Goal: Task Accomplishment & Management: Use online tool/utility

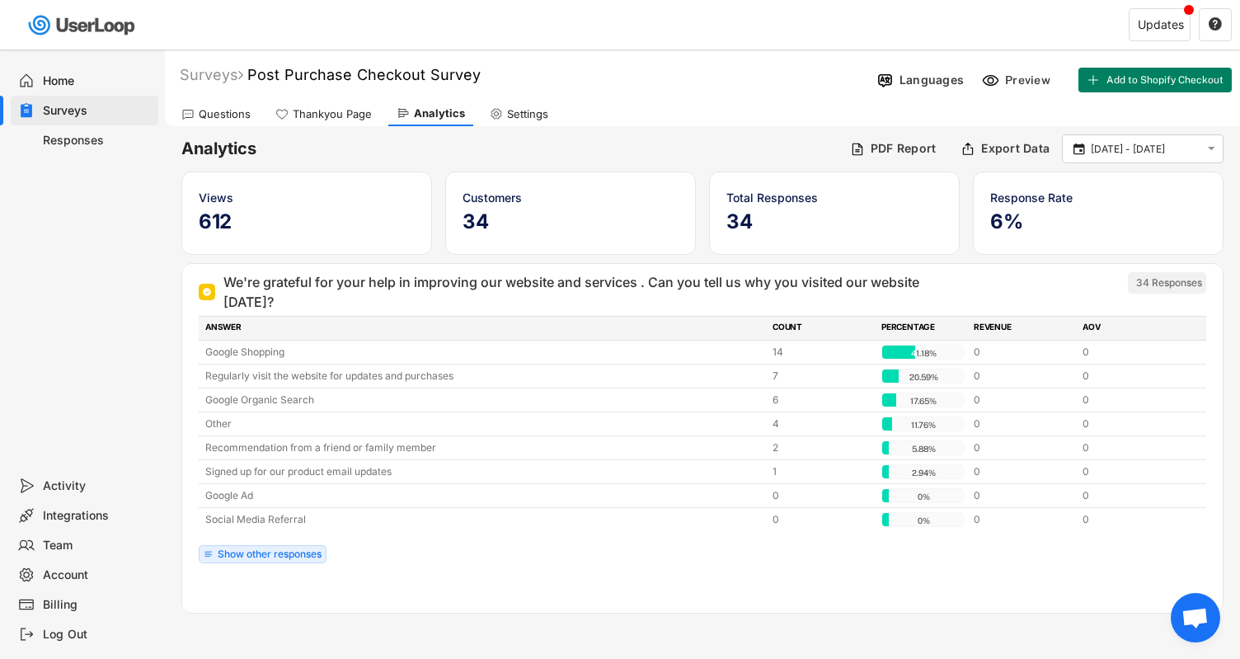
click at [222, 116] on div "Questions" at bounding box center [225, 114] width 52 height 14
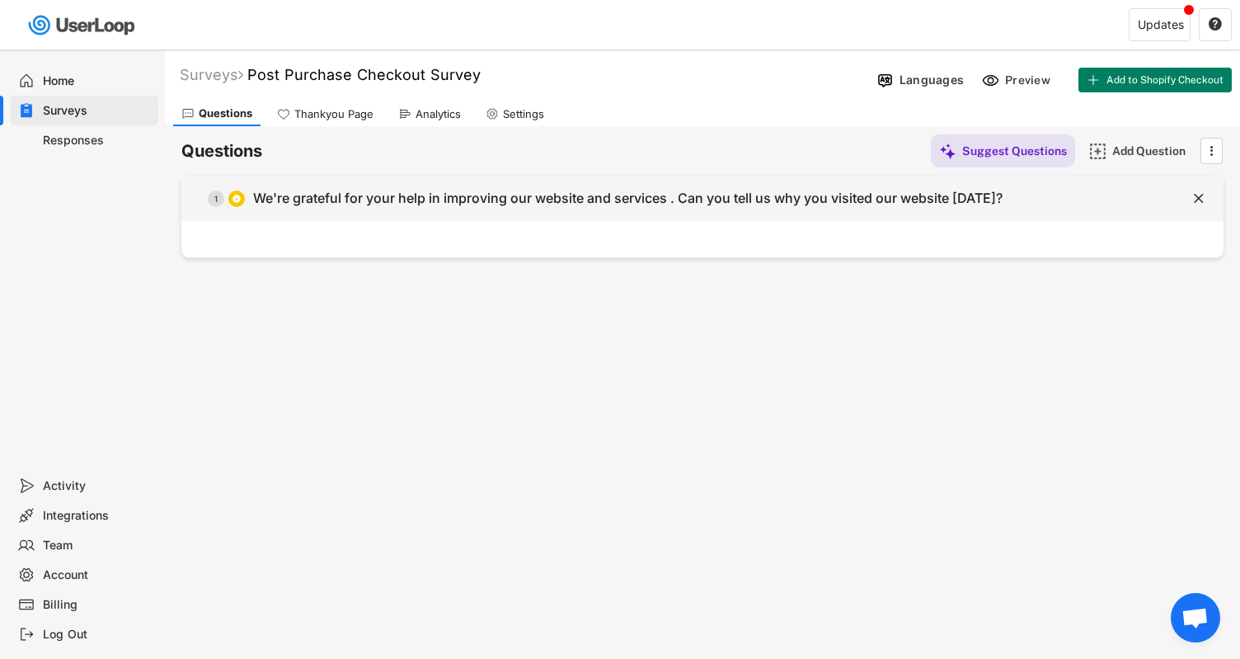
click at [349, 204] on div "We're grateful for your help in improving our website and services . Can you te…" at bounding box center [628, 198] width 750 height 17
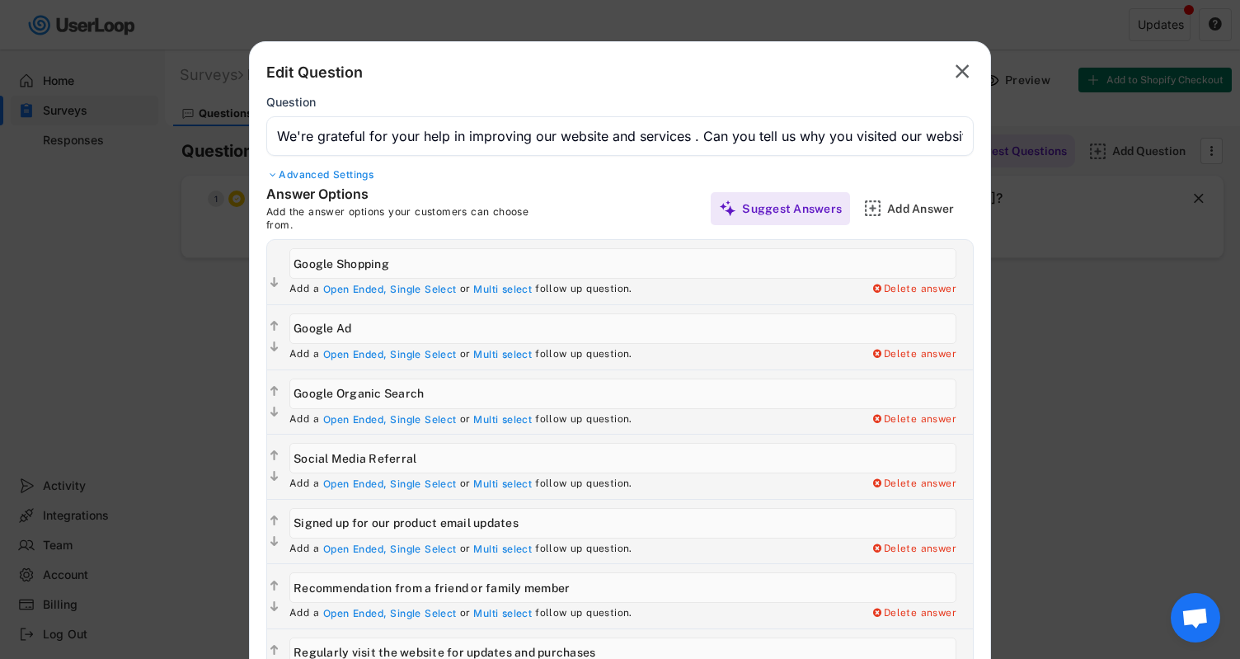
click at [497, 139] on input "input" at bounding box center [620, 136] width 708 height 40
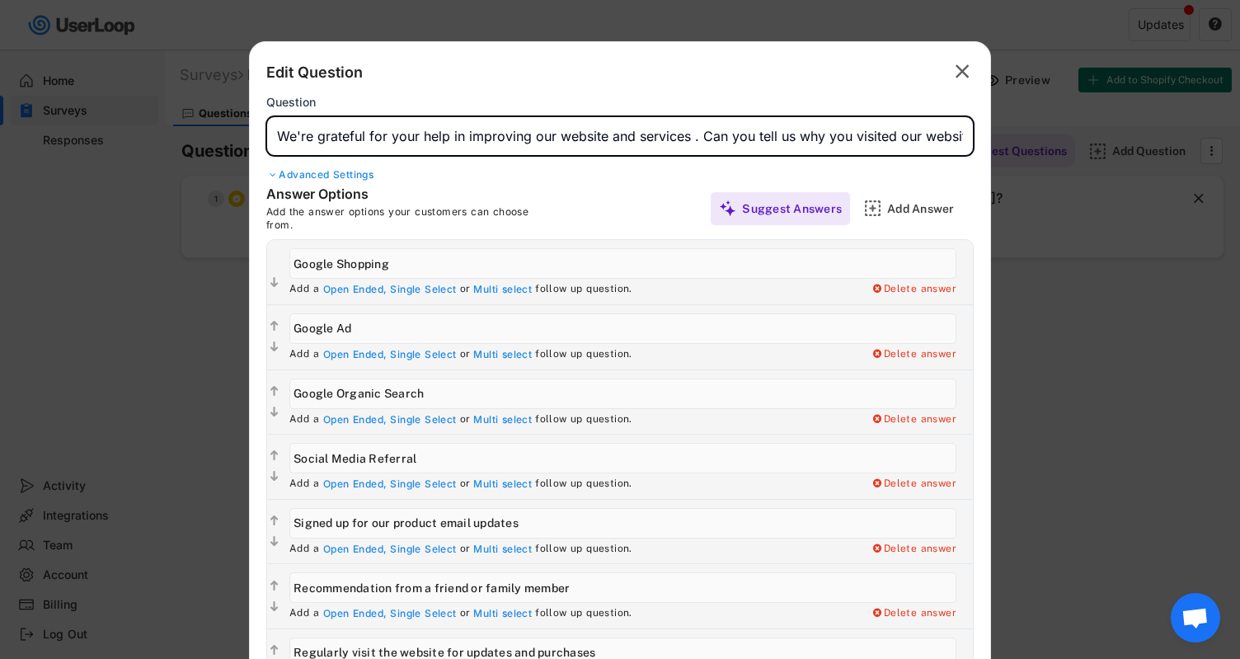
click at [497, 139] on input "input" at bounding box center [620, 136] width 708 height 40
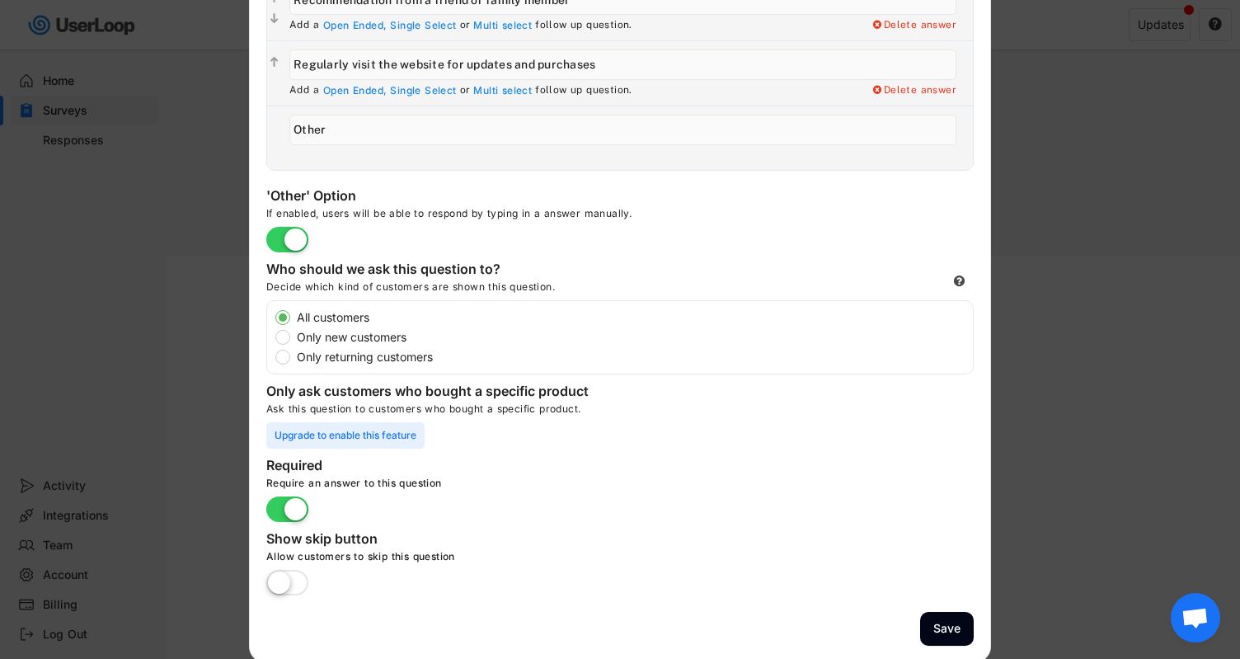
scroll to position [586, 0]
click at [289, 581] on label at bounding box center [287, 585] width 50 height 36
click at [0, 0] on input "checkbox" at bounding box center [0, 0] width 0 height 0
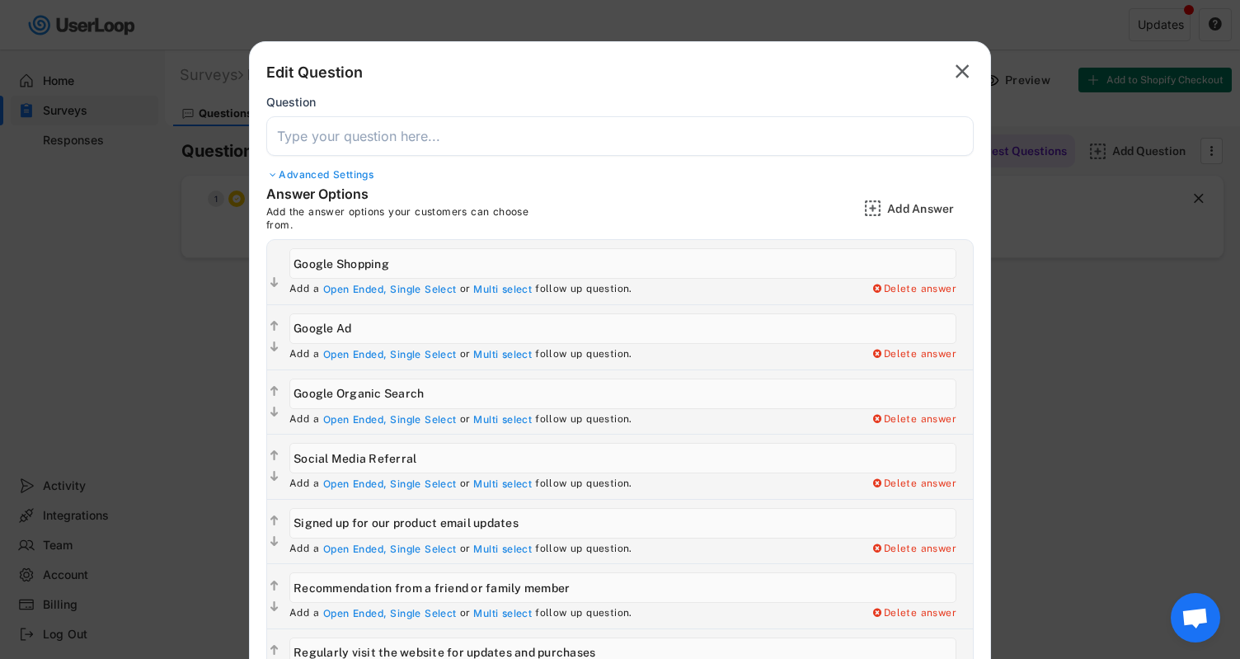
scroll to position [0, 0]
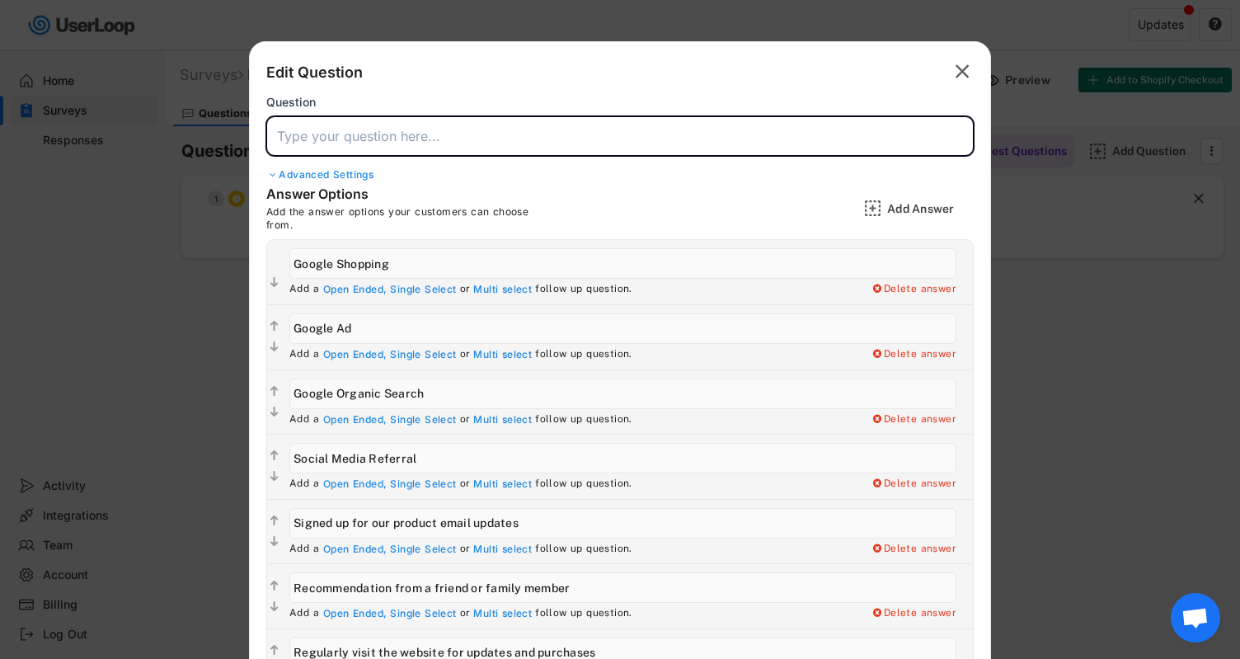
click at [379, 141] on input "input" at bounding box center [620, 136] width 708 height 40
click at [388, 143] on input "input" at bounding box center [620, 136] width 708 height 40
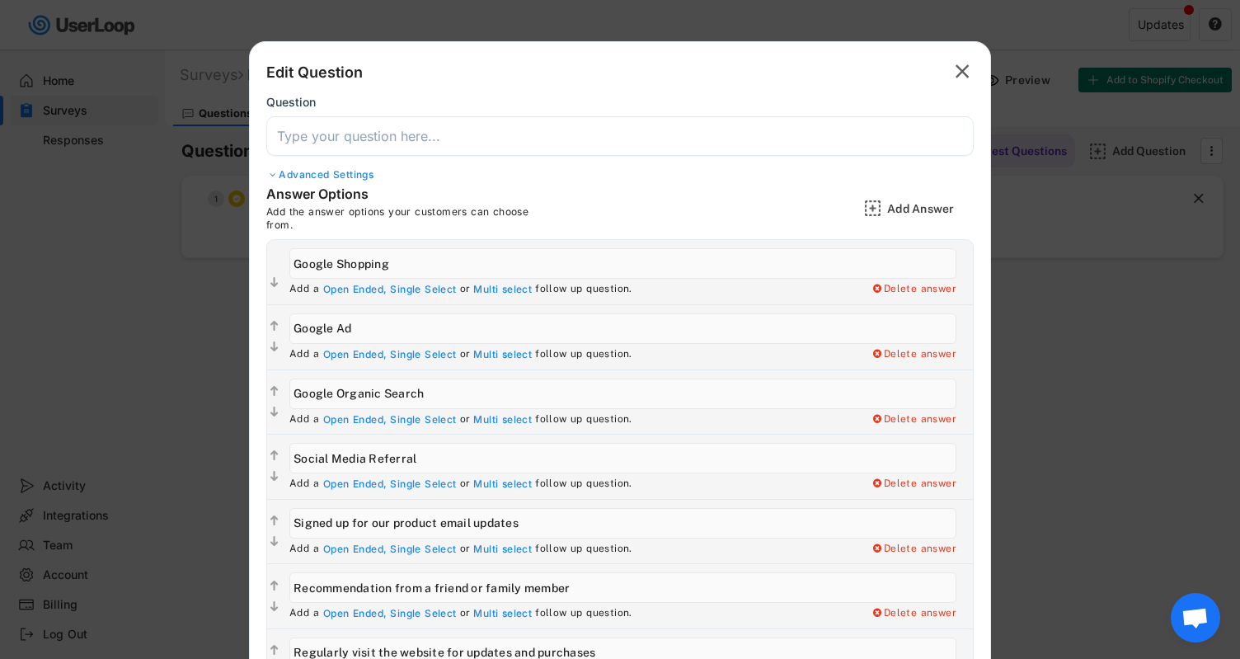
click at [964, 78] on text "" at bounding box center [963, 71] width 14 height 24
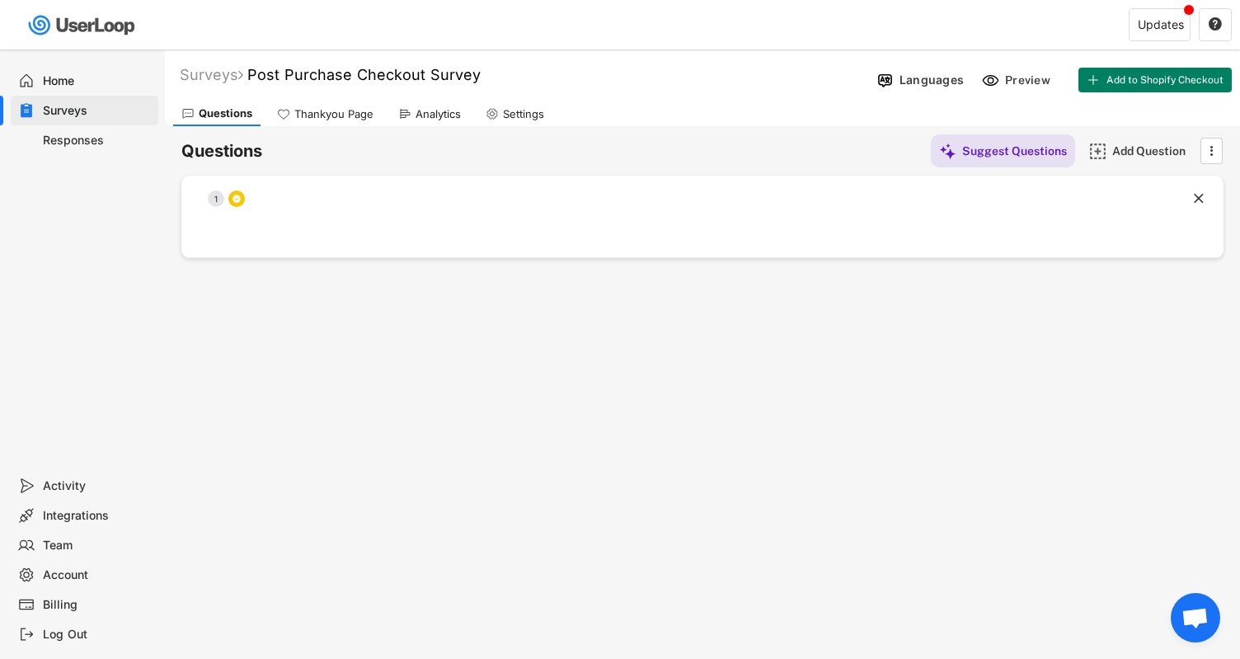
click at [90, 125] on div "Responses" at bounding box center [85, 140] width 148 height 30
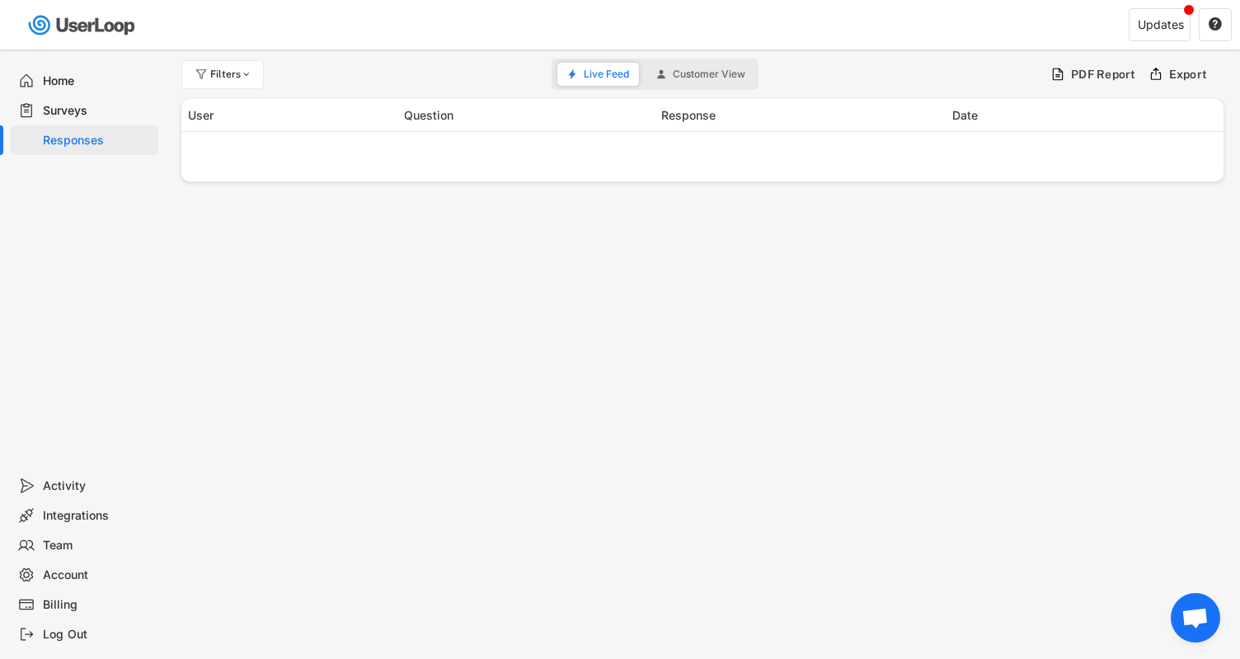
click at [87, 115] on div "Surveys" at bounding box center [97, 111] width 109 height 16
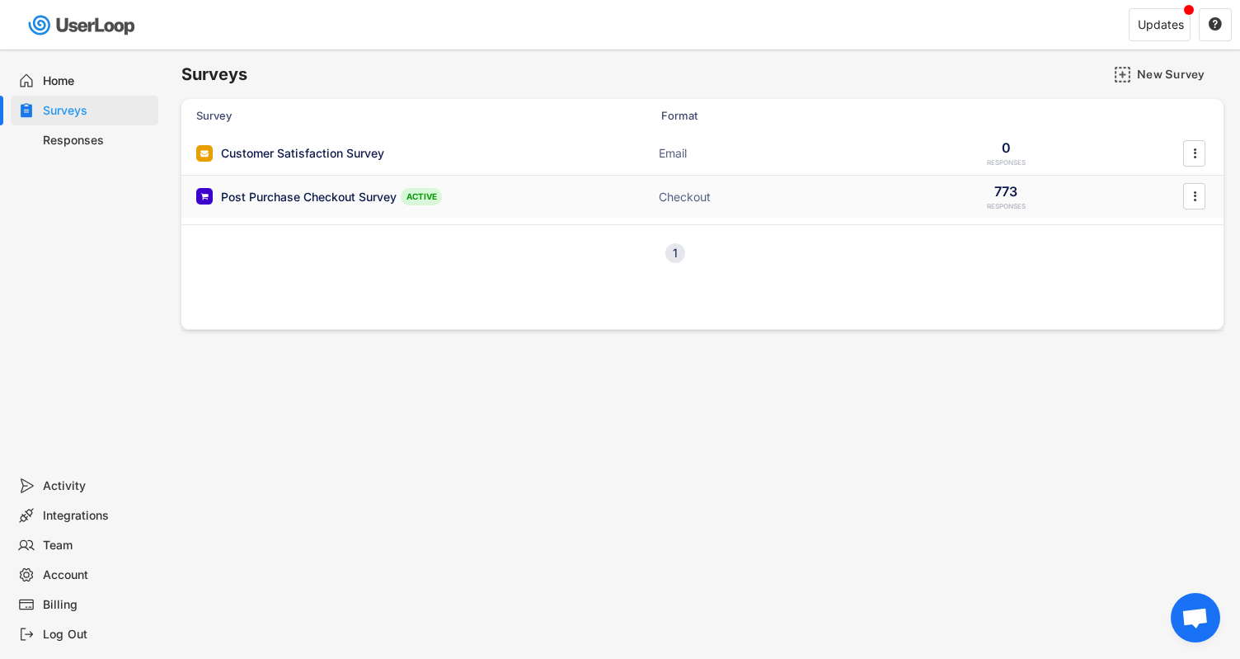
click at [529, 195] on div "Post Purchase Checkout Survey ACTIVE Checkout 773 RESPONSES " at bounding box center [702, 197] width 1042 height 43
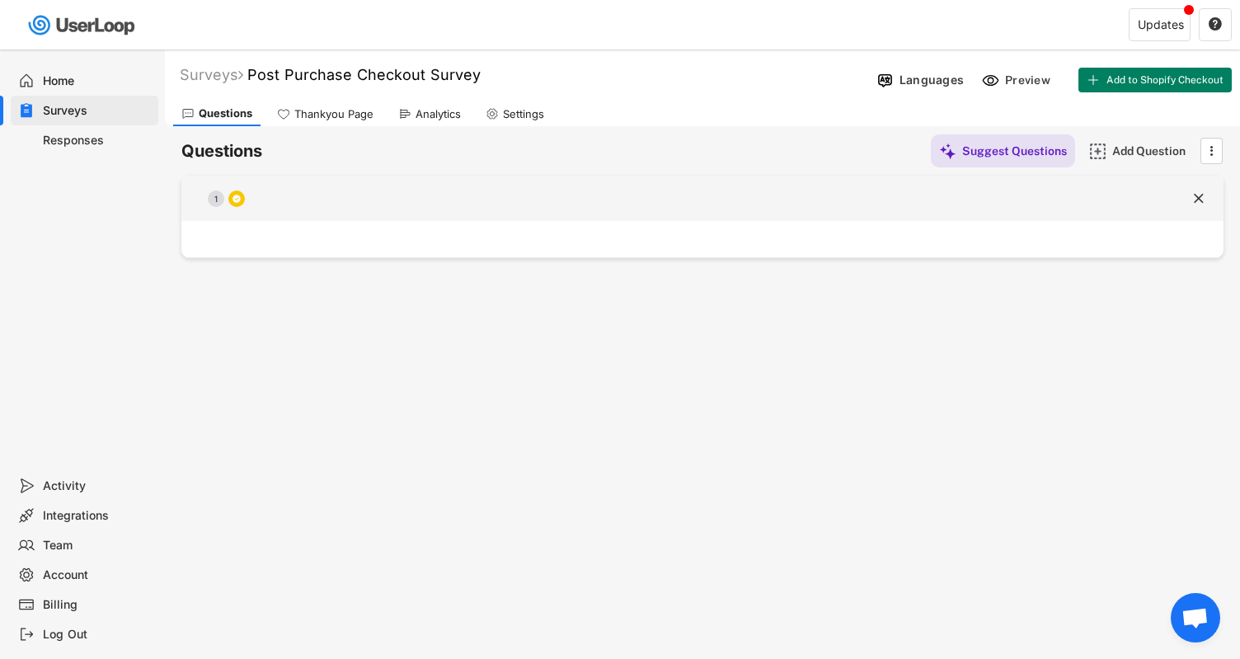
click at [285, 219] on div "  1 " at bounding box center [702, 198] width 1042 height 45
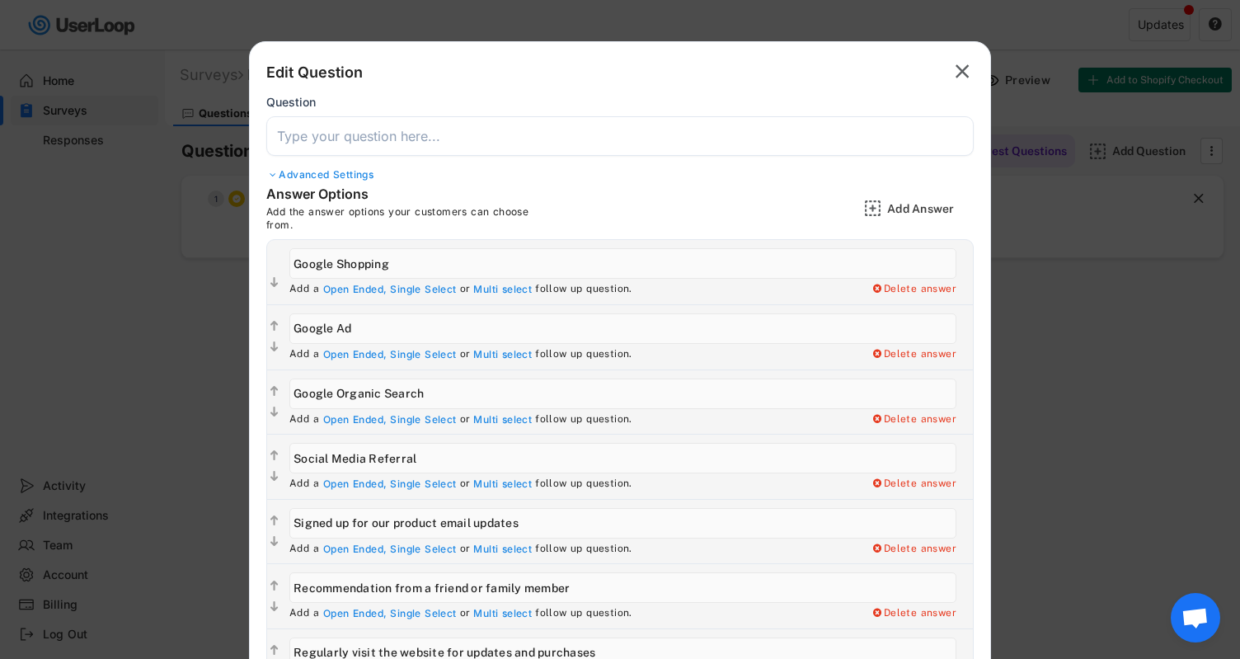
scroll to position [-1, 0]
click at [438, 141] on input "input" at bounding box center [620, 136] width 708 height 40
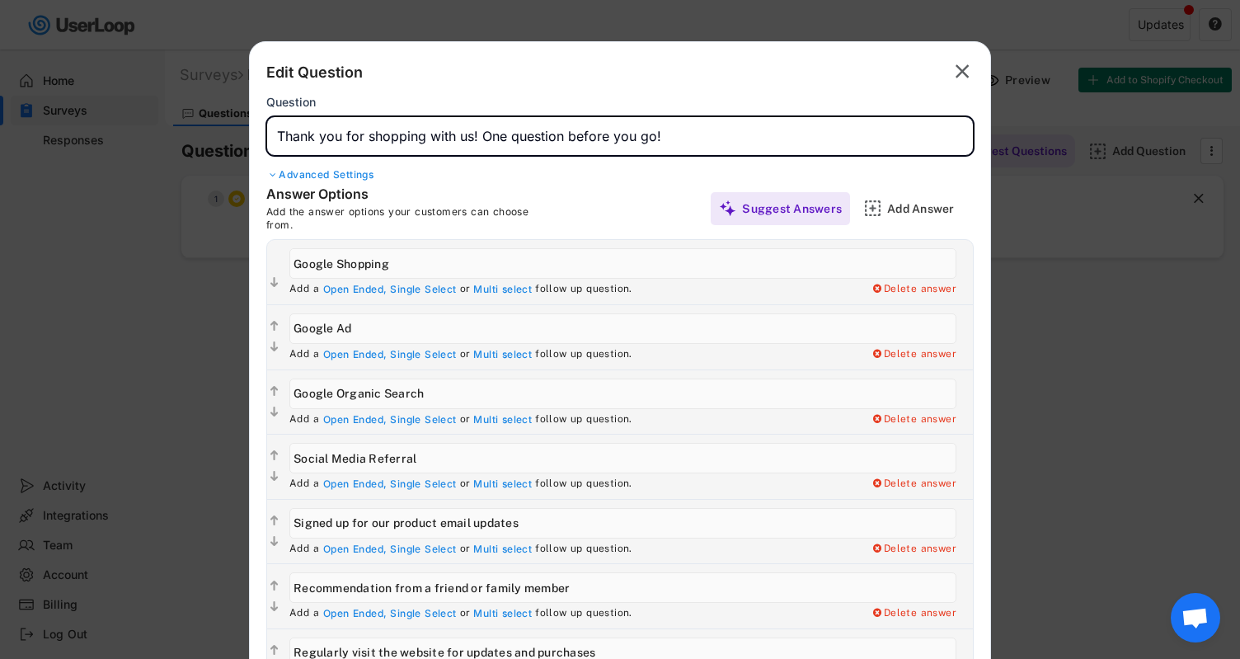
click at [485, 137] on input "input" at bounding box center [620, 136] width 708 height 40
click at [684, 141] on input "input" at bounding box center [620, 136] width 708 height 40
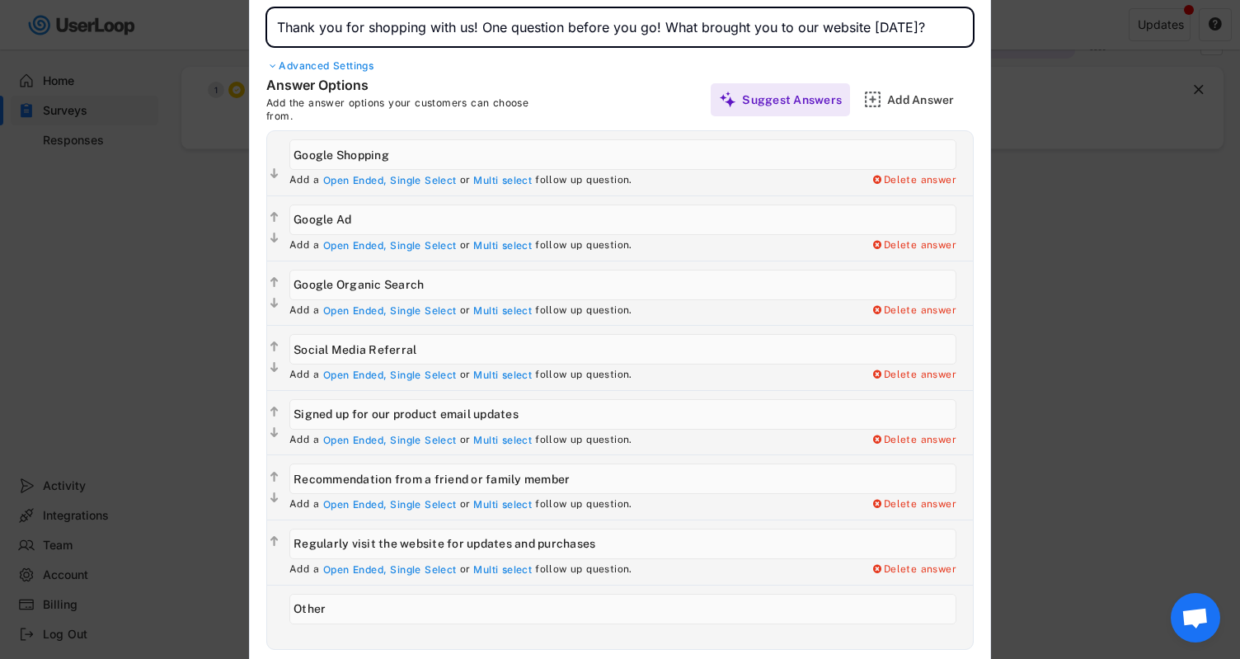
scroll to position [109, 0]
type input "Thank you for shopping with us! One question before you go! What brought you to…"
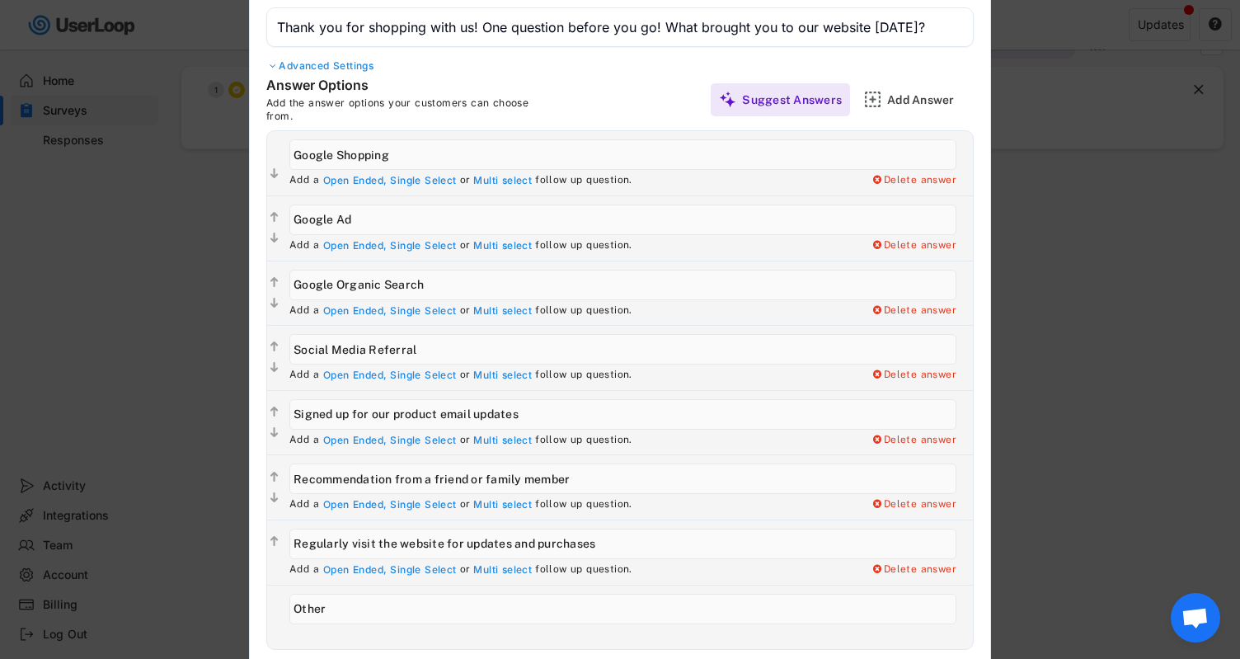
click at [270, 345] on text "" at bounding box center [274, 348] width 8 height 14
type input "Social Media Referral"
type input "Google Organic Search"
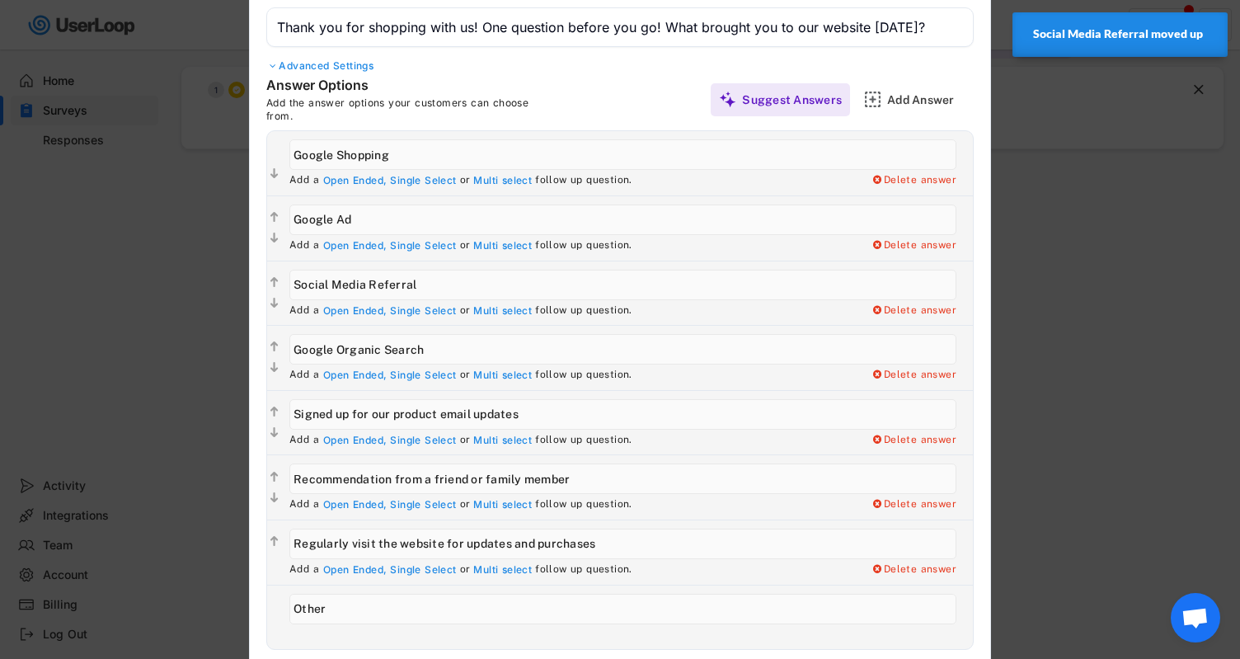
click at [275, 278] on text "" at bounding box center [274, 282] width 8 height 14
type input "Social Media Referral"
type input "Google Ad"
click at [275, 405] on text "" at bounding box center [274, 412] width 8 height 14
type input "Signed up for our product email updates"
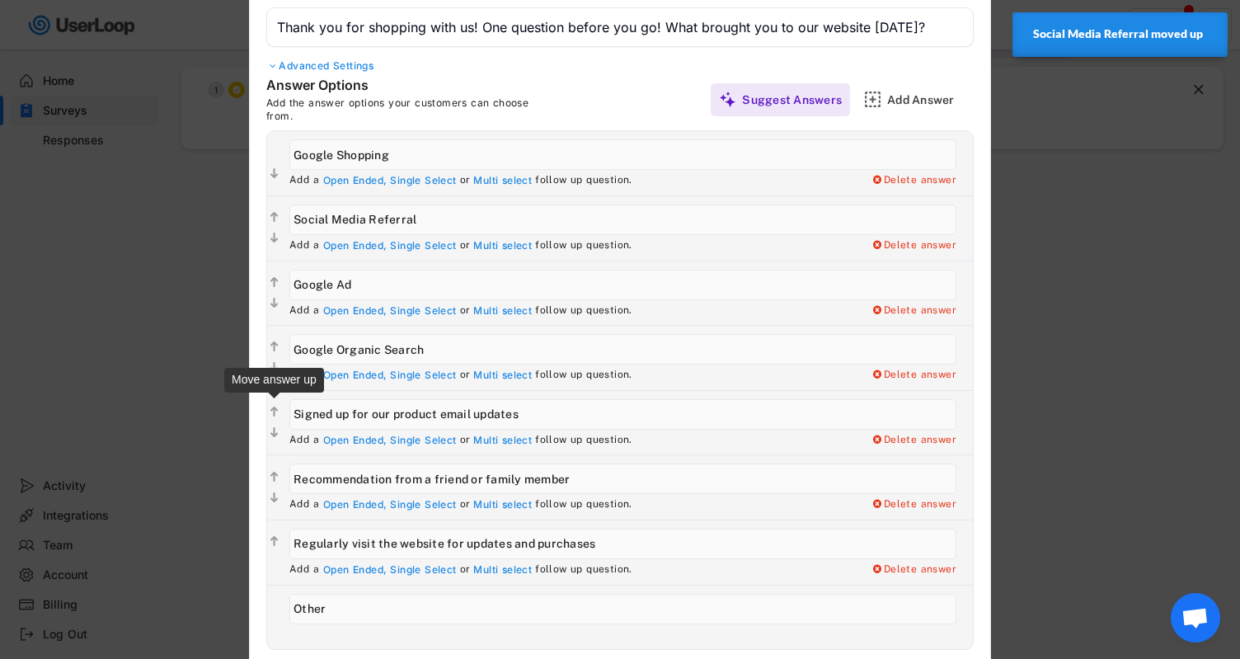
type input "Google Organic Search"
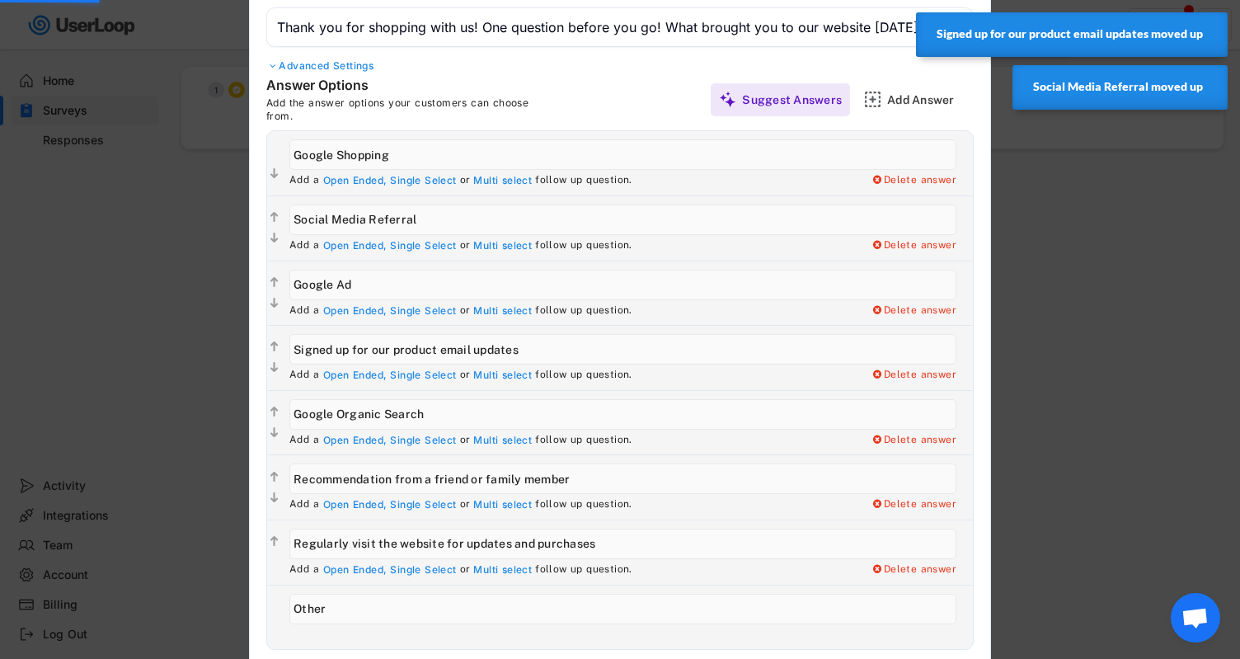
click at [275, 405] on text "" at bounding box center [274, 412] width 8 height 14
click at [275, 343] on text "" at bounding box center [274, 348] width 8 height 14
type input "Signed up for our product email updates"
type input "Google Ad"
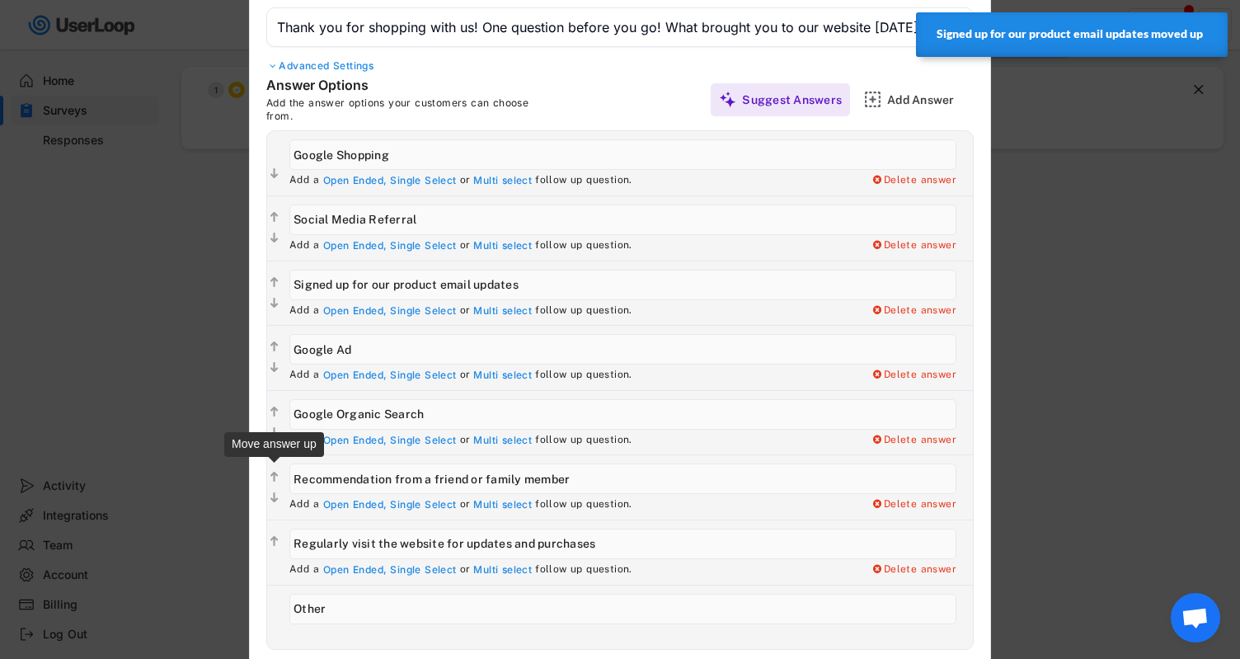
click at [274, 472] on text "" at bounding box center [274, 477] width 8 height 14
type input "Recommendation from a friend or family member"
type input "Google Organic Search"
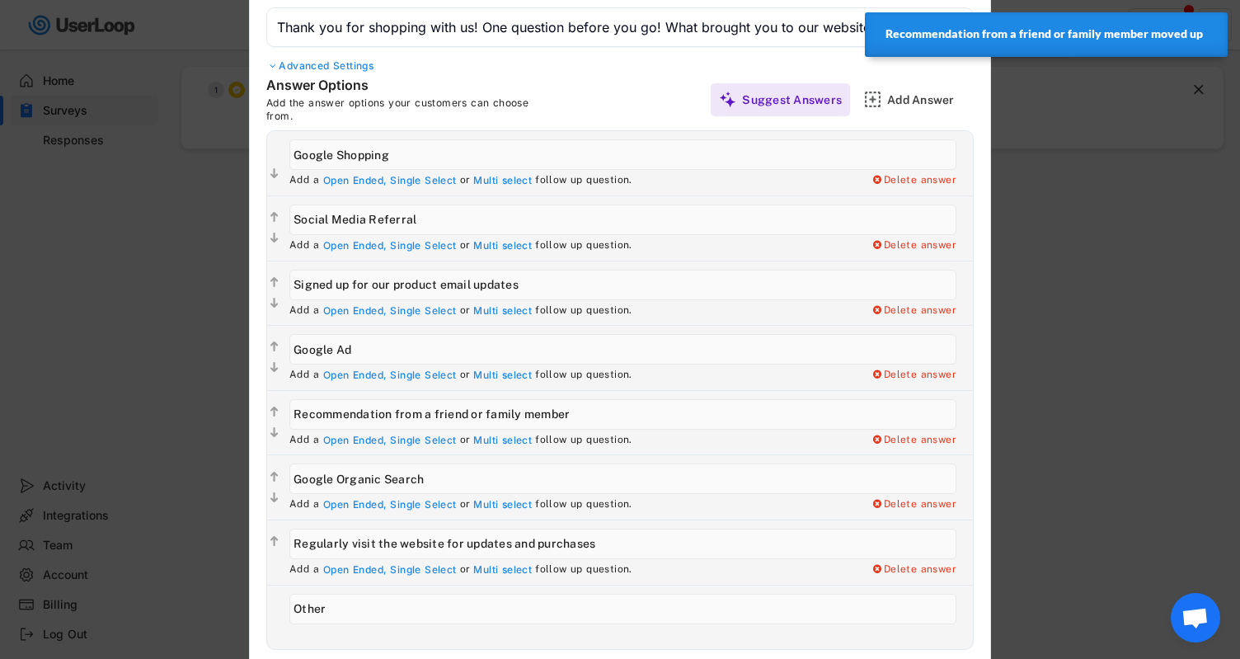
click at [273, 405] on text "" at bounding box center [274, 412] width 8 height 14
type input "Recommendation from a friend or family member"
type input "Google Ad"
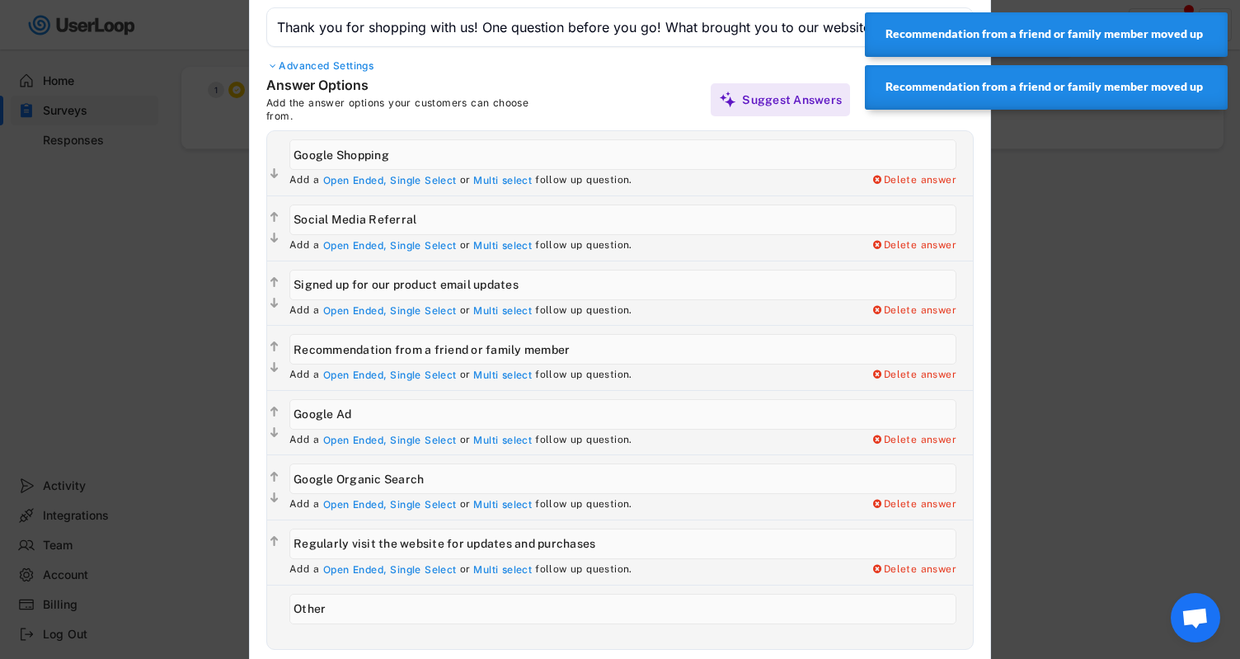
click at [272, 534] on text "" at bounding box center [274, 541] width 8 height 14
type input "Regularly visit the website for updates and purchases"
type input "Google Organic Search"
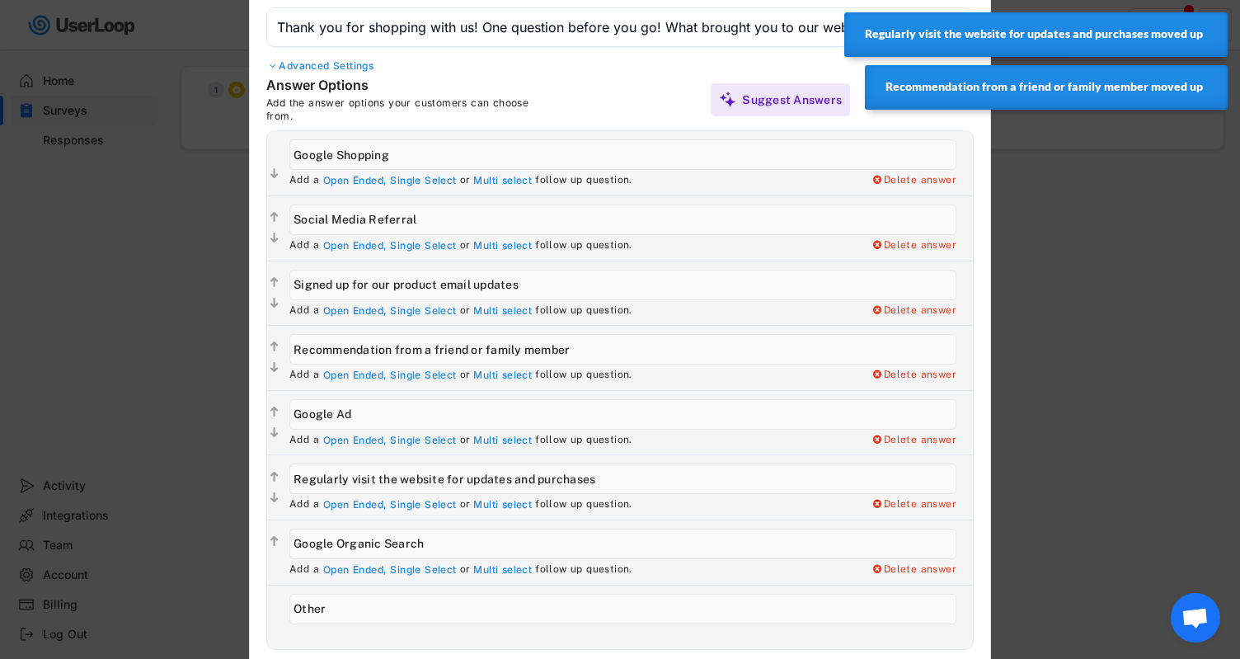
click at [271, 470] on text "" at bounding box center [274, 477] width 8 height 14
type input "Regularly visit the website for updates and purchases"
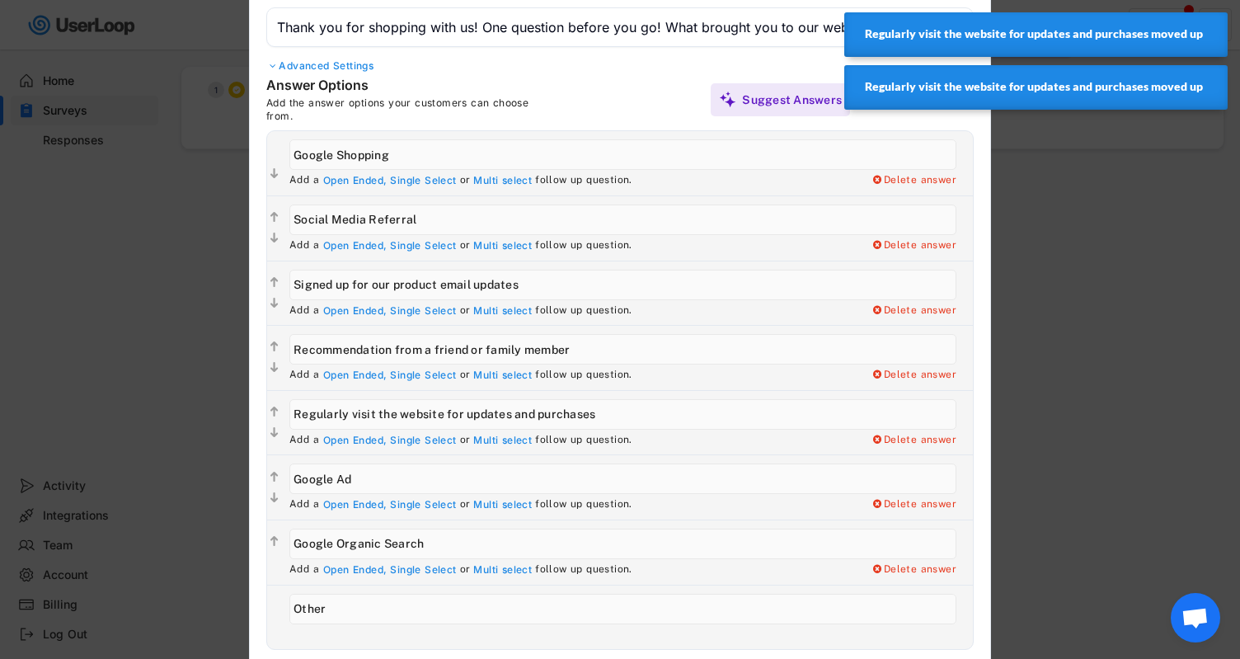
click at [276, 529] on div "  Add a Open Ended, Single Select or Multi select follow up question. Delete …" at bounding box center [620, 552] width 706 height 65
click at [271, 535] on text "" at bounding box center [274, 541] width 8 height 14
type input "Google Organic Search"
type input "Google Ad"
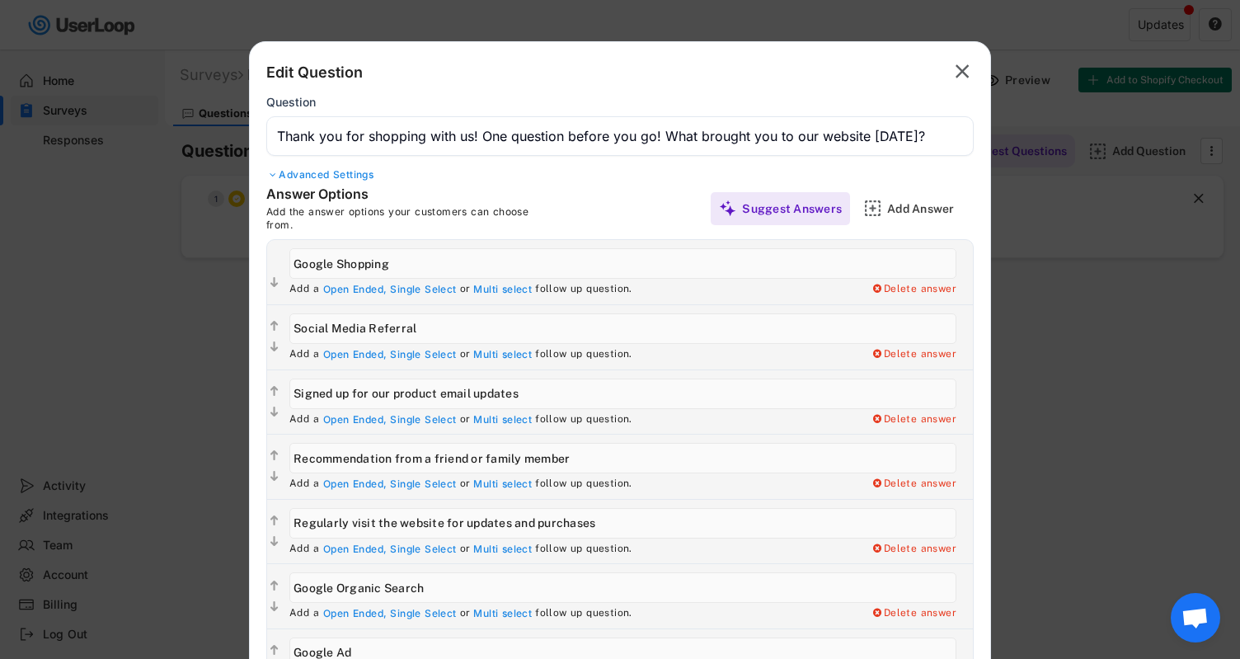
scroll to position [0, 0]
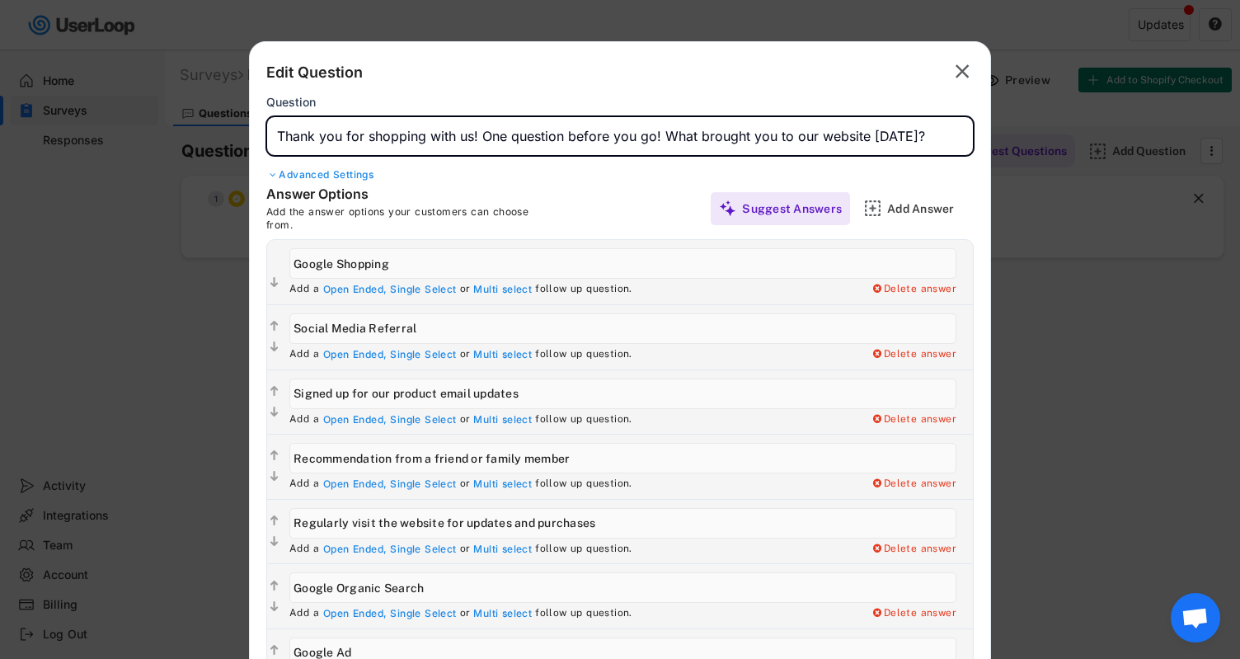
click at [658, 138] on input "input" at bounding box center [620, 136] width 708 height 40
click at [670, 137] on input "input" at bounding box center [620, 136] width 708 height 40
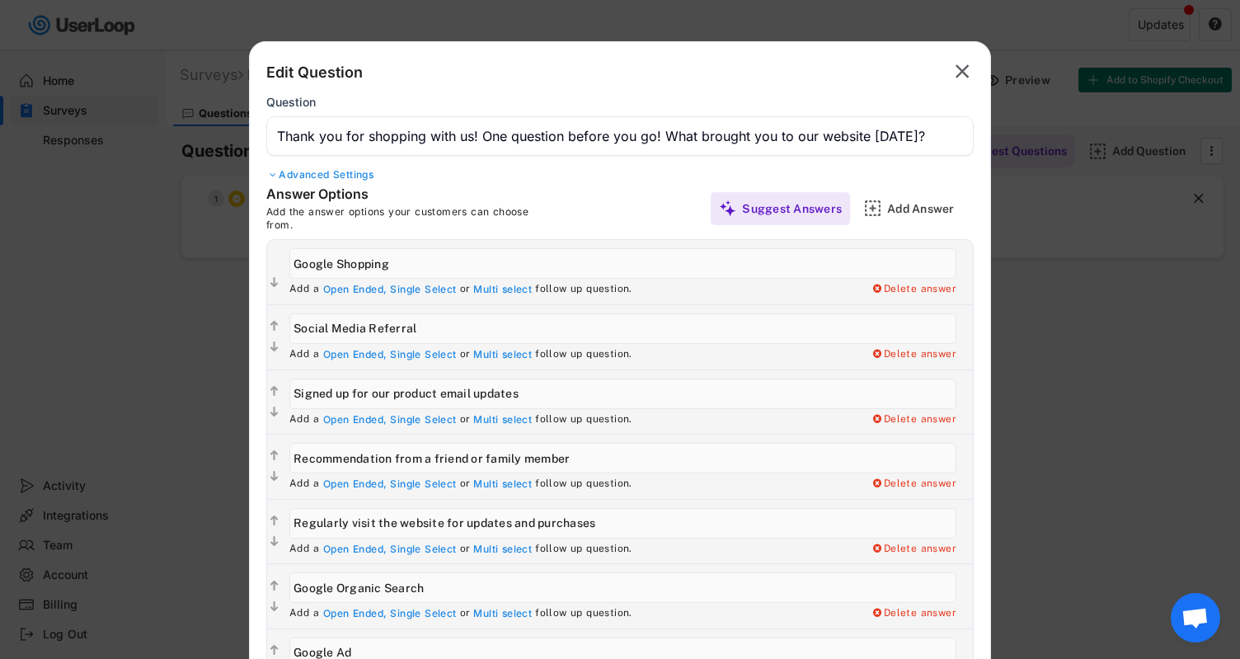
click at [485, 134] on input "input" at bounding box center [620, 136] width 708 height 40
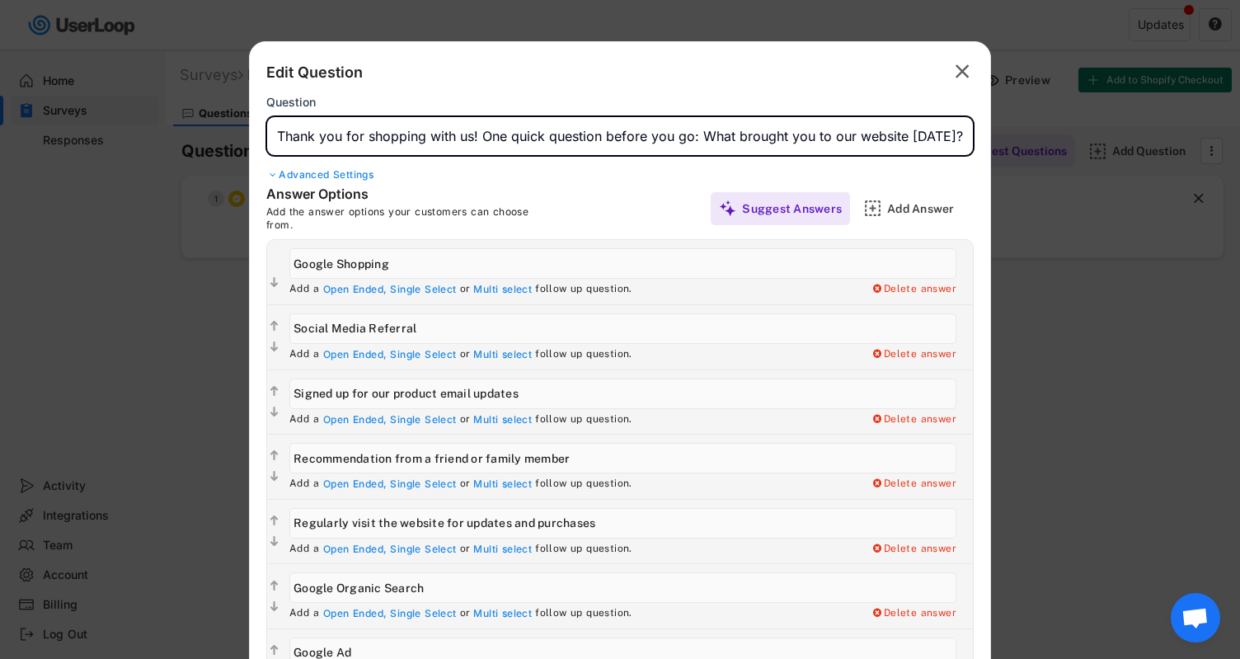
click at [958, 135] on input "input" at bounding box center [620, 136] width 708 height 40
click at [648, 142] on input "input" at bounding box center [620, 136] width 708 height 40
type input "Thank you for shopping with us! One quick question before you go: What brought …"
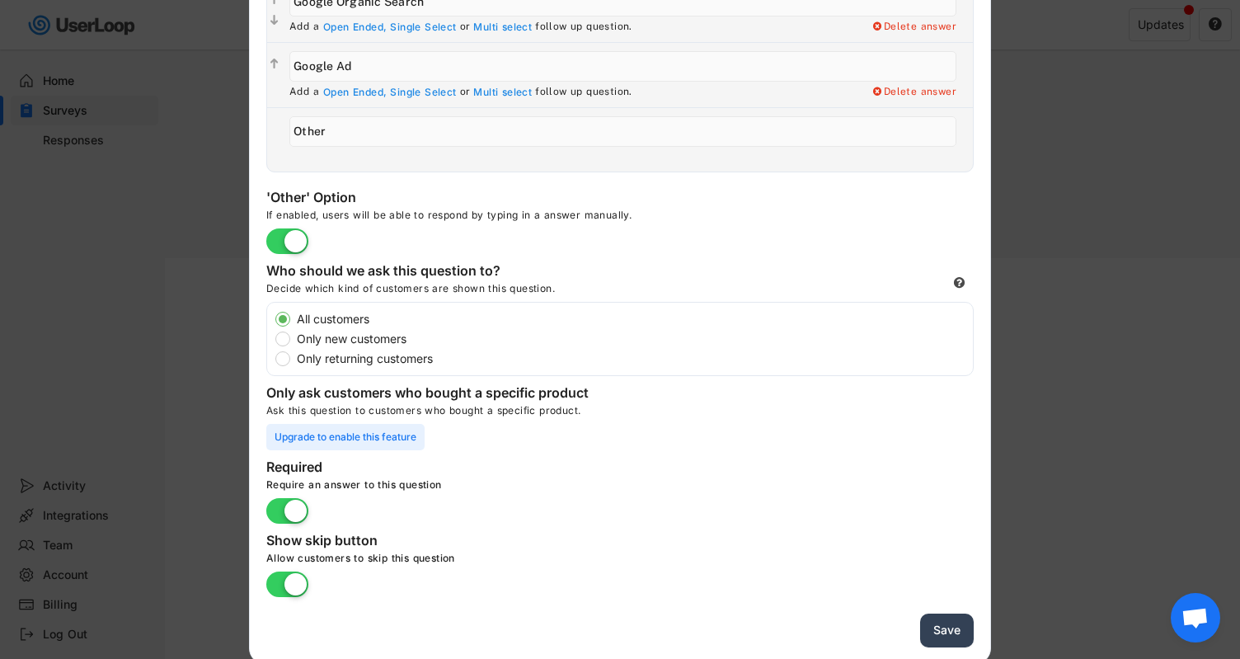
click at [945, 632] on button "Save" at bounding box center [947, 631] width 54 height 34
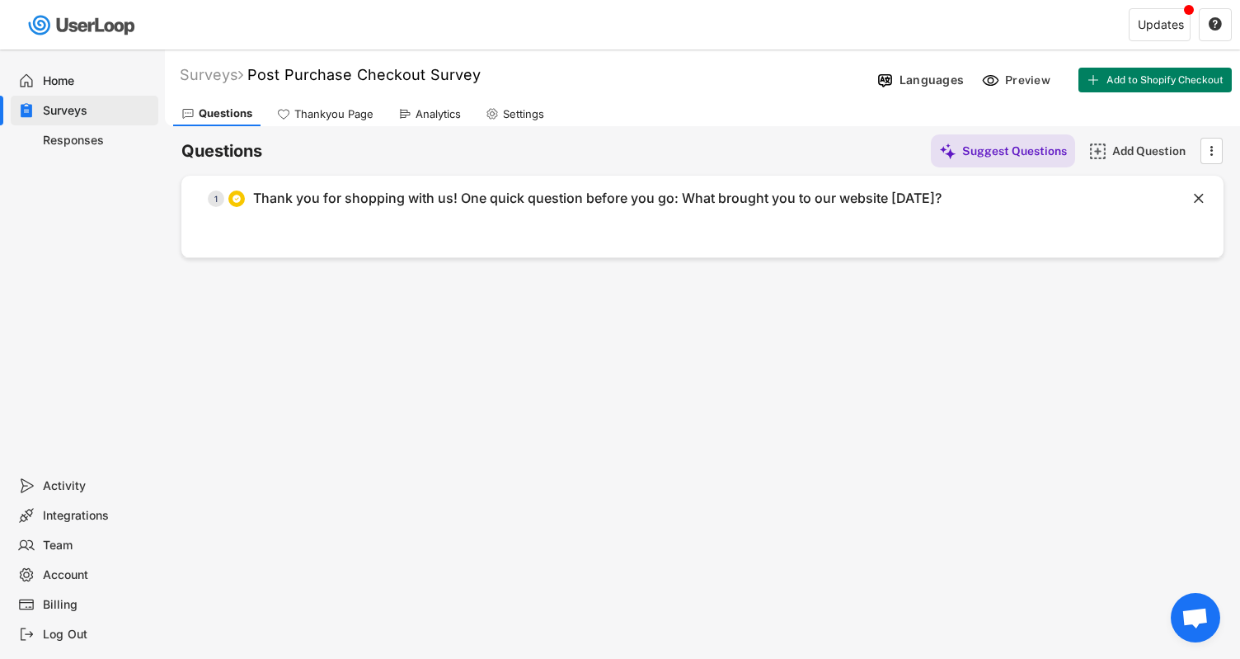
click at [79, 71] on div "Home" at bounding box center [85, 81] width 148 height 30
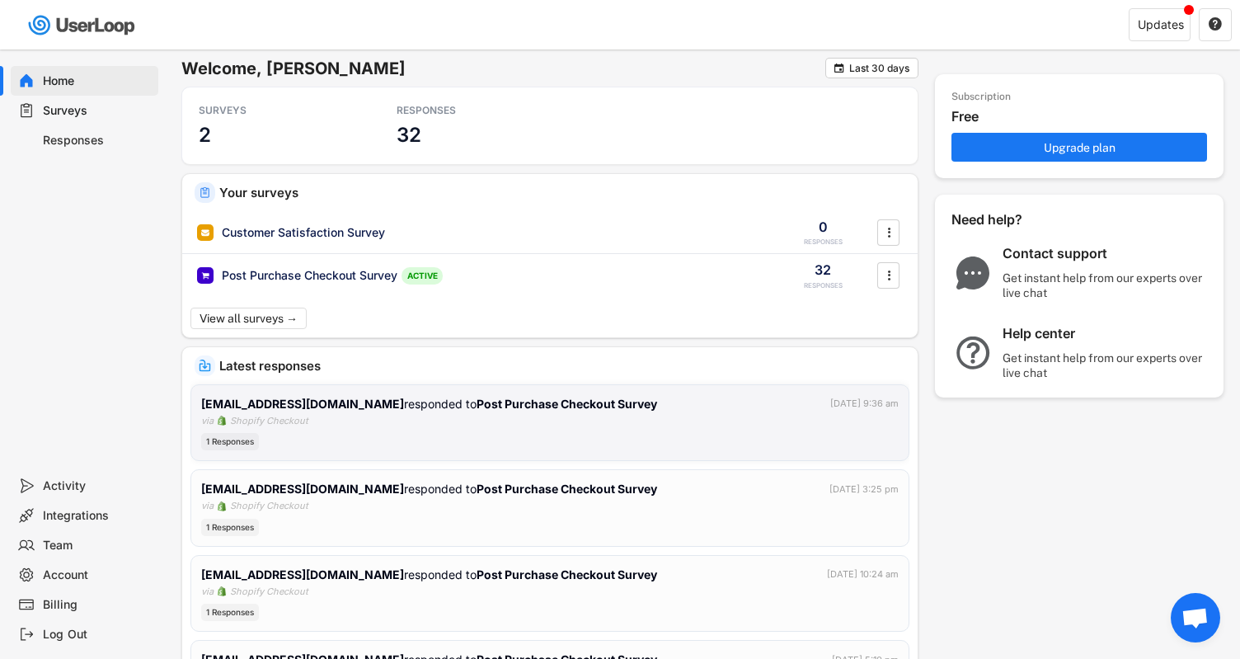
click at [361, 421] on div "[EMAIL_ADDRESS][DOMAIN_NAME] responded to Post Purchase Checkout Survey [DATE] …" at bounding box center [550, 423] width 698 height 56
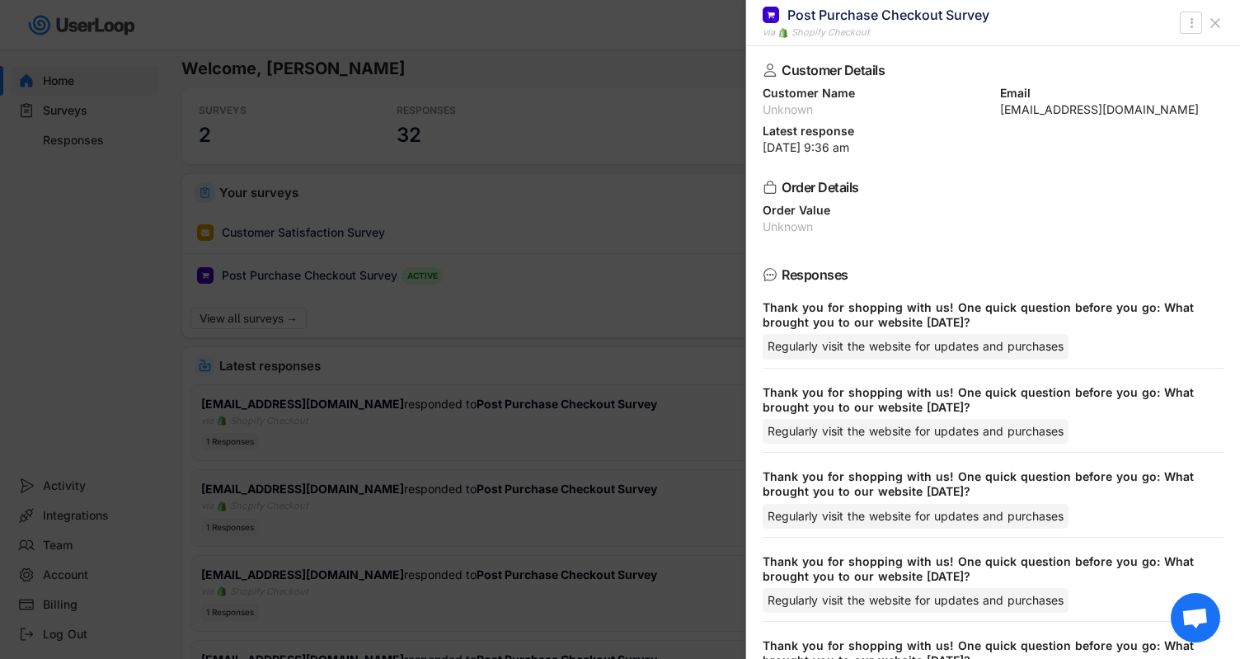
click at [632, 261] on div at bounding box center [620, 329] width 1240 height 659
